Goal: Task Accomplishment & Management: Use online tool/utility

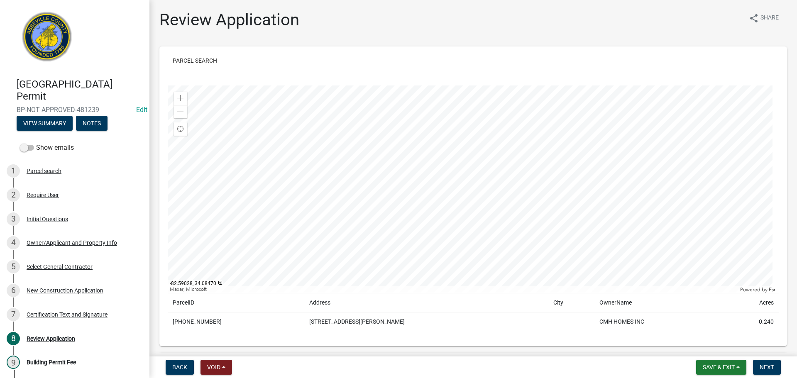
click at [193, 320] on td "[PHONE_NUMBER]" at bounding box center [236, 322] width 137 height 19
click at [264, 322] on div "Copy" at bounding box center [262, 322] width 22 height 12
click at [325, 325] on td "[STREET_ADDRESS][PERSON_NAME]" at bounding box center [426, 322] width 244 height 19
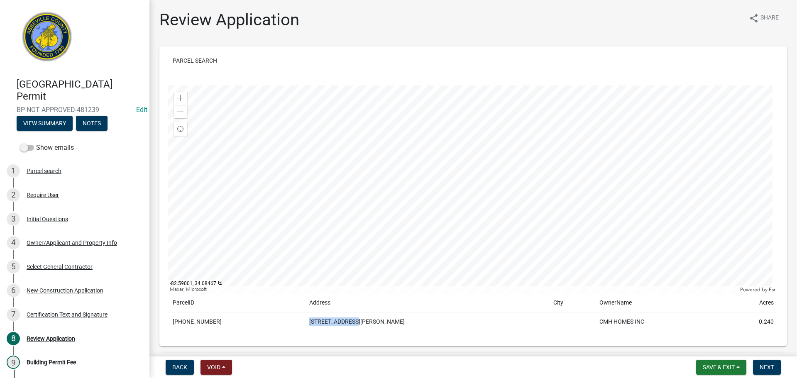
drag, startPoint x: 313, startPoint y: 321, endPoint x: 360, endPoint y: 321, distance: 47.7
click at [360, 321] on td "[STREET_ADDRESS][PERSON_NAME]" at bounding box center [426, 322] width 244 height 19
click at [408, 320] on div "Copy" at bounding box center [412, 322] width 22 height 12
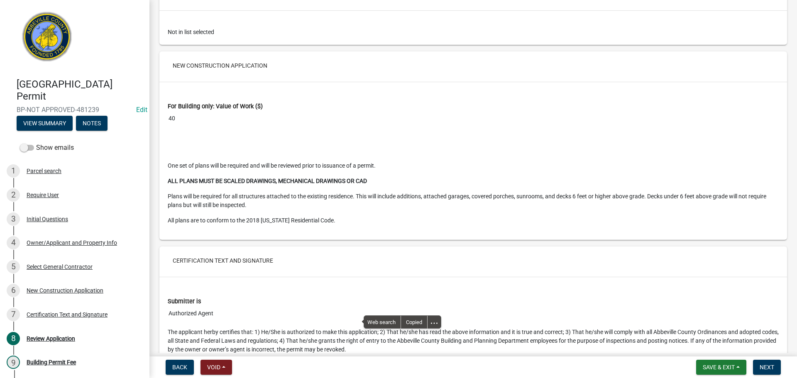
scroll to position [1494, 0]
